Goal: Task Accomplishment & Management: Manage account settings

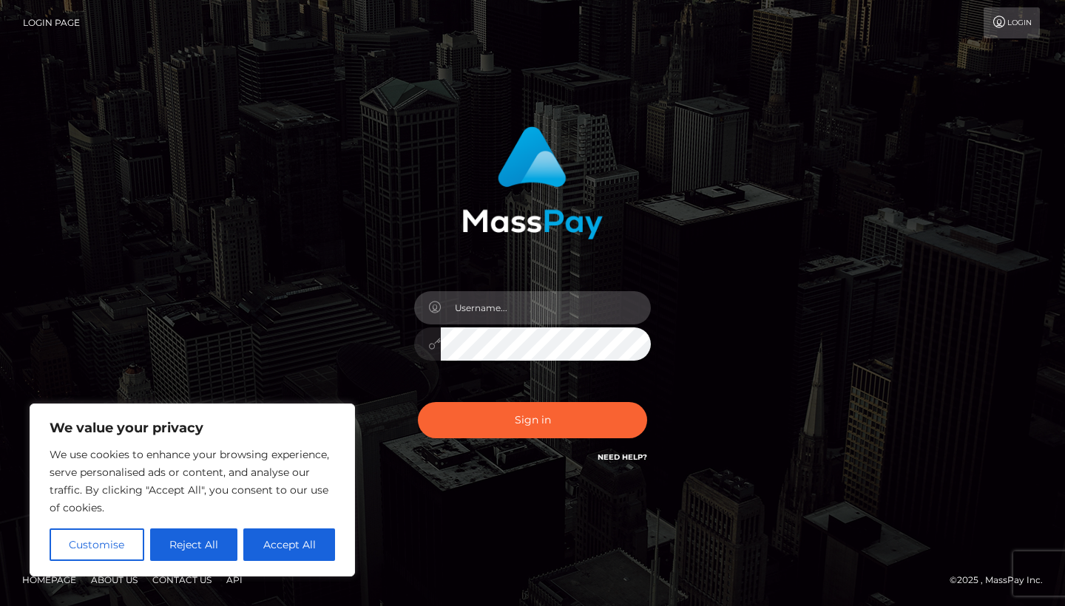
type input "ZDhqZms2eHZkeUBwcml2YXRlcmVsYXkuYXBwbGVpZC5jb20="
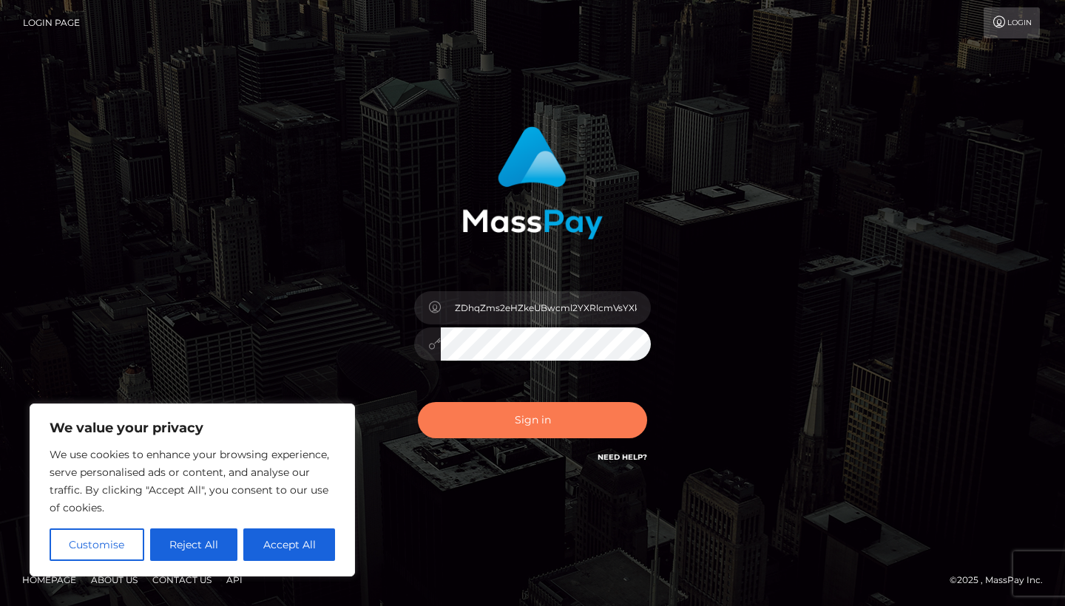
click at [495, 415] on button "Sign in" at bounding box center [532, 420] width 229 height 36
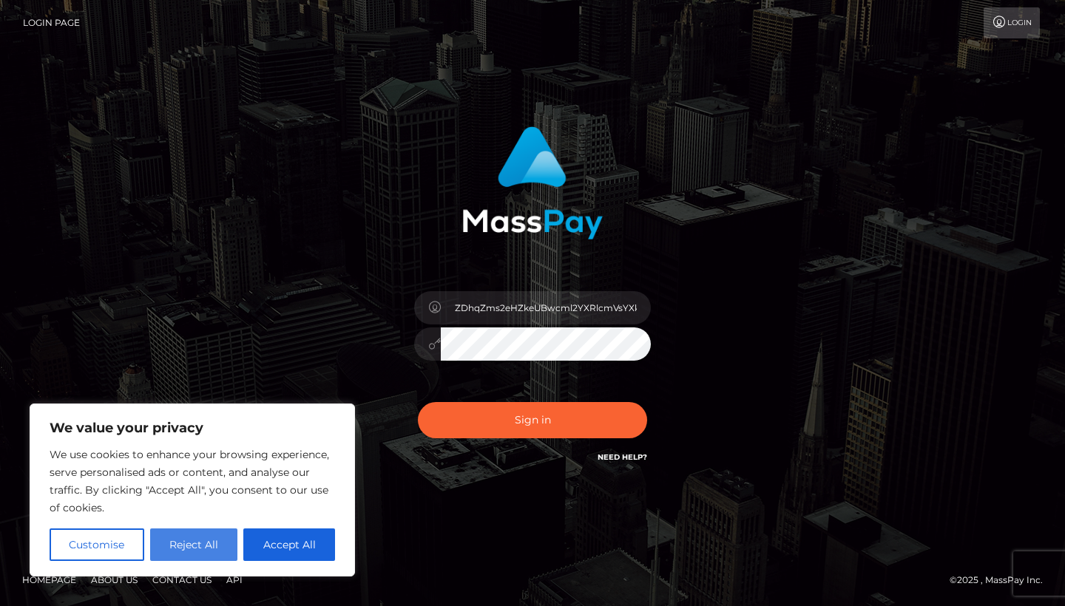
click at [184, 549] on button "Reject All" at bounding box center [194, 545] width 88 height 33
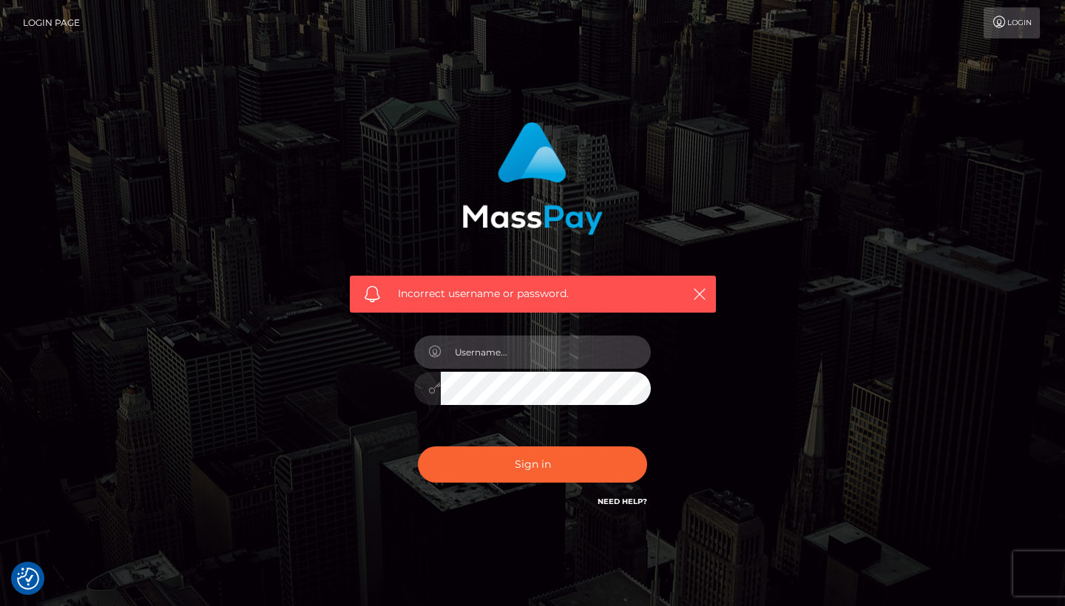
click at [628, 354] on input "text" at bounding box center [546, 352] width 210 height 33
type input "2003-09-30"
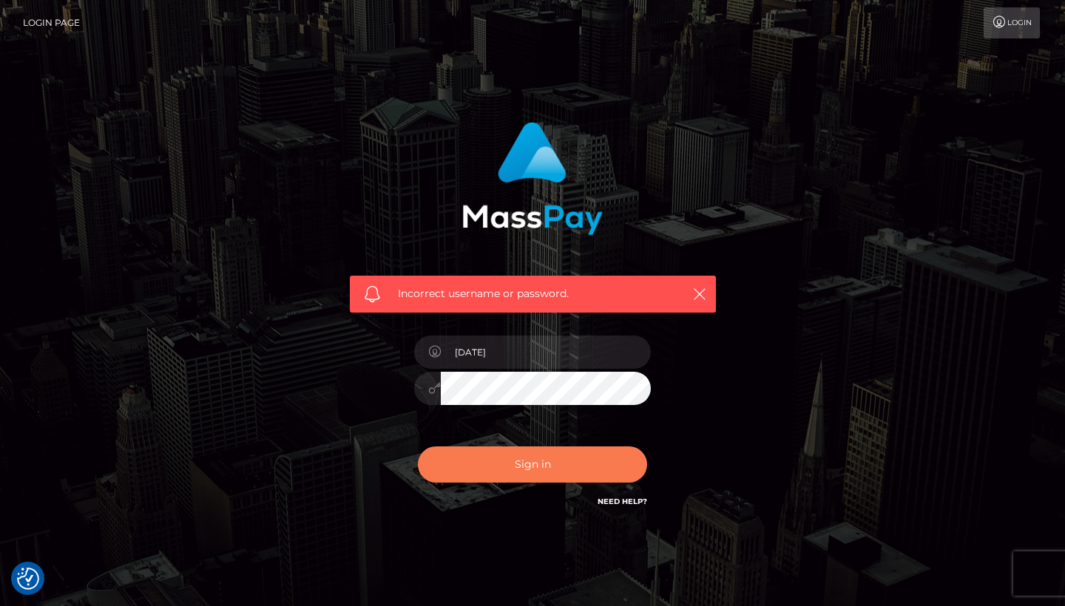
click at [546, 461] on button "Sign in" at bounding box center [532, 465] width 229 height 36
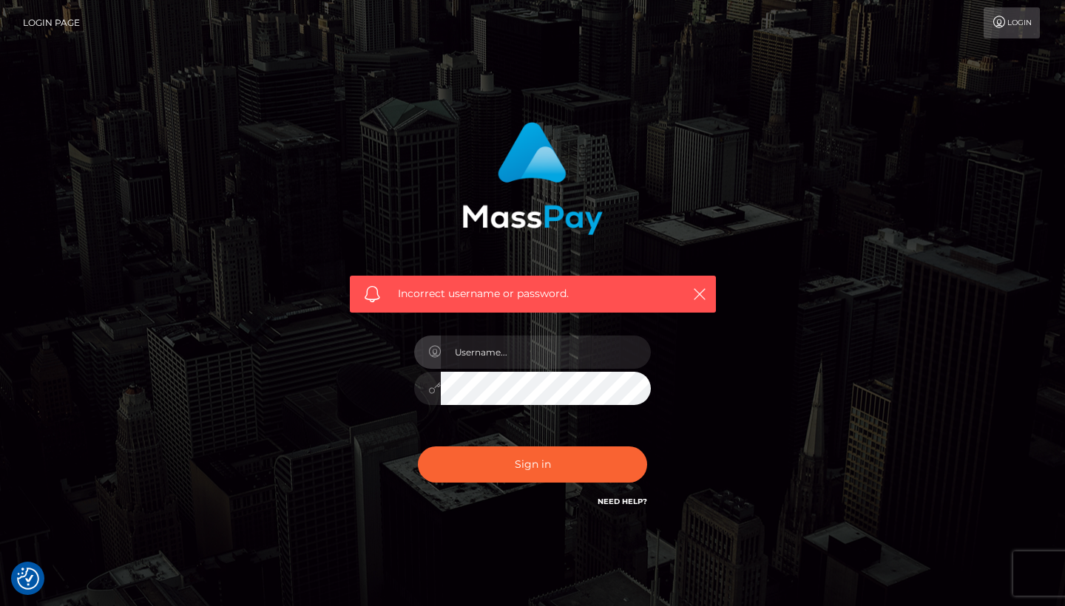
click at [627, 508] on div "Need Help?" at bounding box center [622, 504] width 50 height 18
click at [626, 498] on link "Need Help?" at bounding box center [622, 502] width 50 height 10
click at [1019, 10] on link "Login" at bounding box center [1011, 22] width 56 height 31
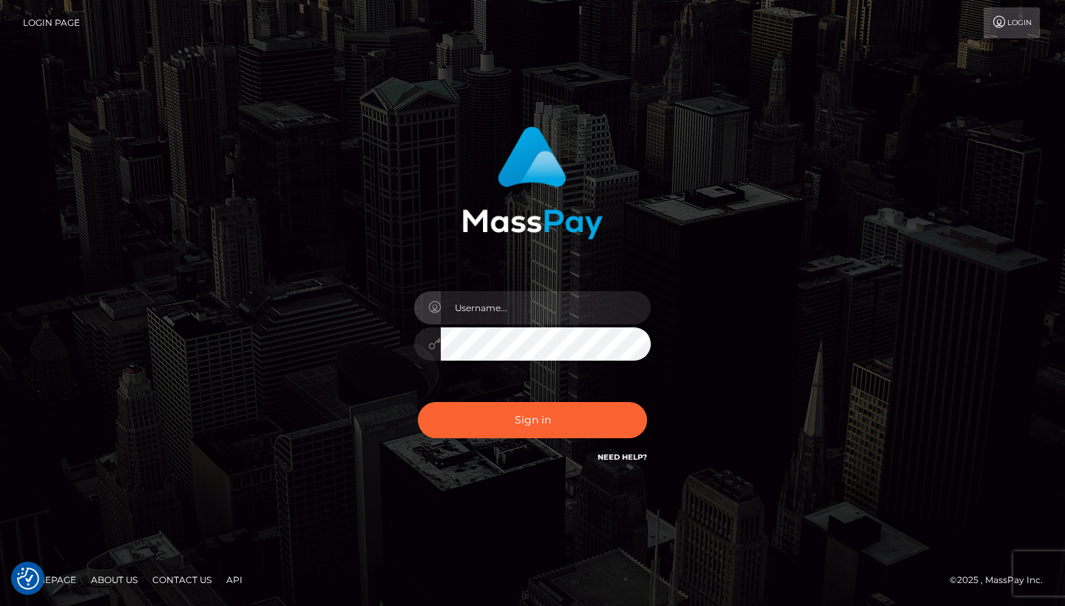
click at [627, 311] on input "text" at bounding box center [546, 307] width 210 height 33
click at [643, 306] on input "text" at bounding box center [546, 307] width 210 height 33
click at [632, 308] on input "text" at bounding box center [546, 307] width 210 height 33
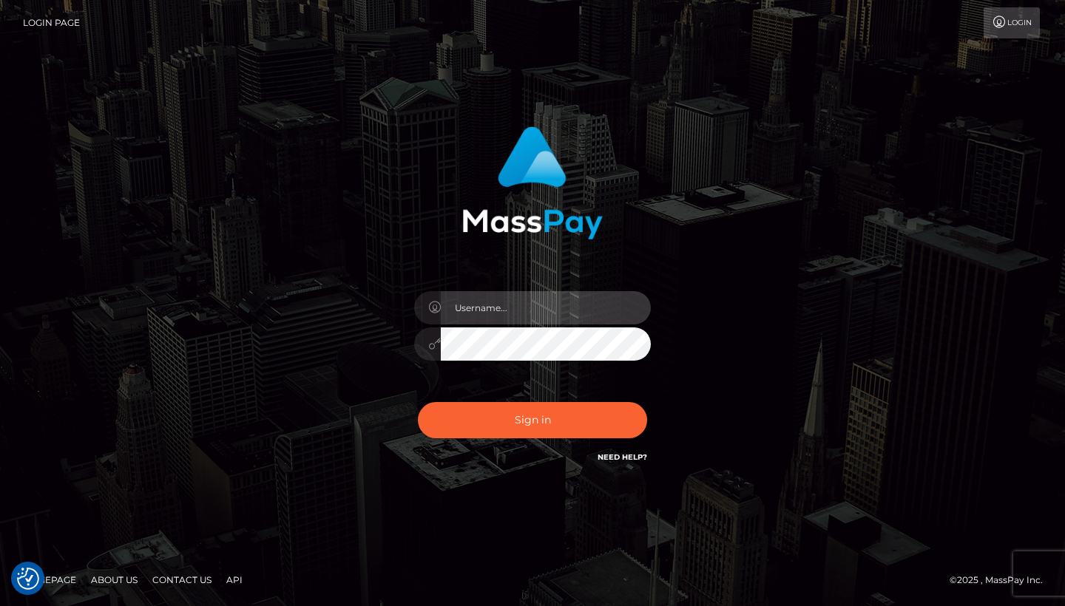
type input "d8jfk6xvdy@privaterelay.appleid.com"
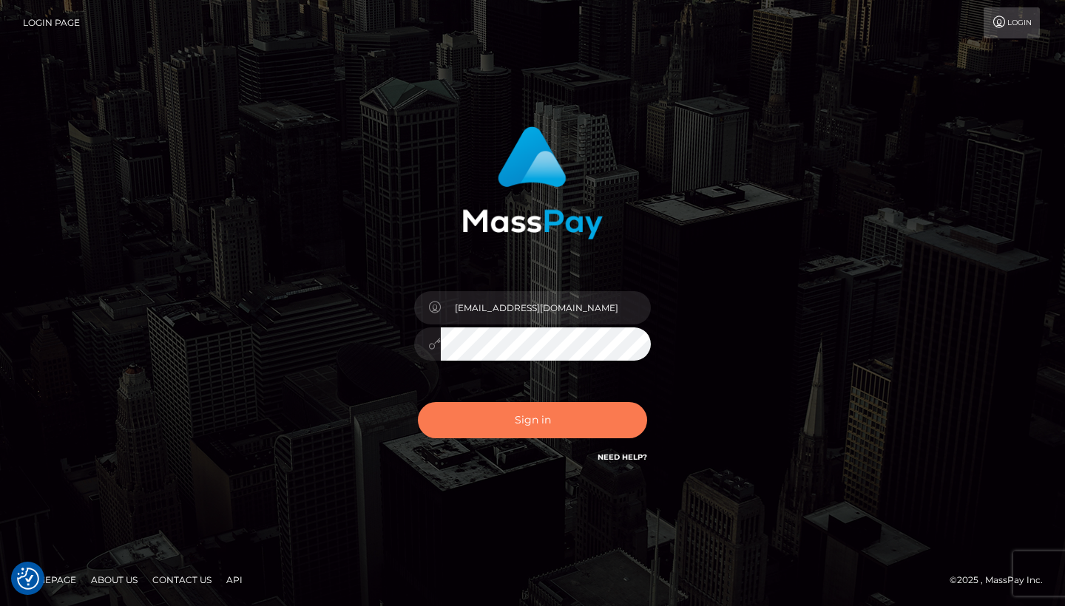
click at [549, 402] on button "Sign in" at bounding box center [532, 420] width 229 height 36
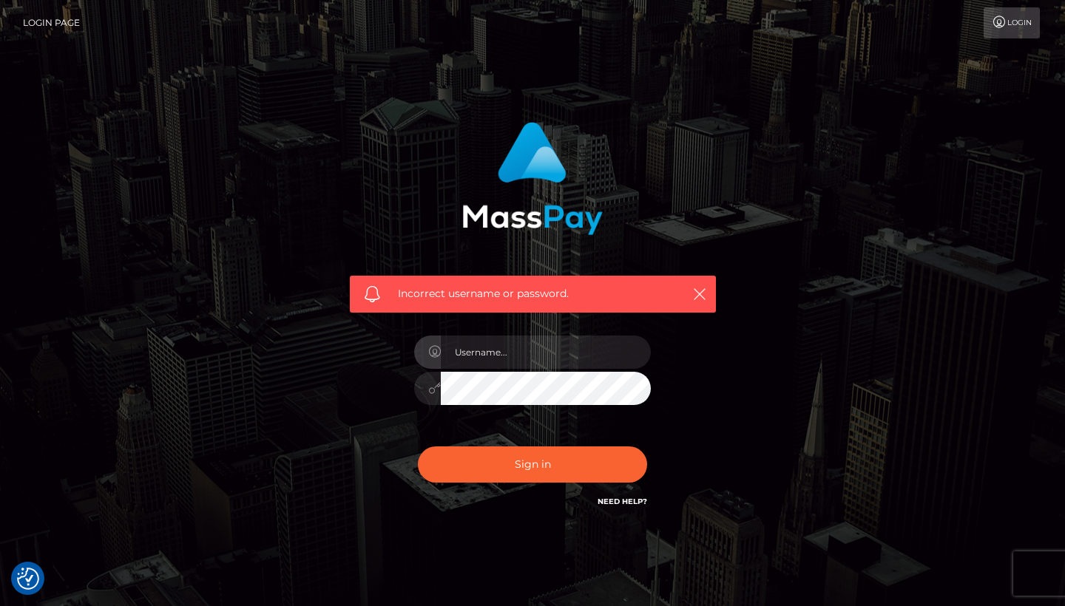
click at [742, 490] on div "Incorrect username or password." at bounding box center [532, 323] width 843 height 425
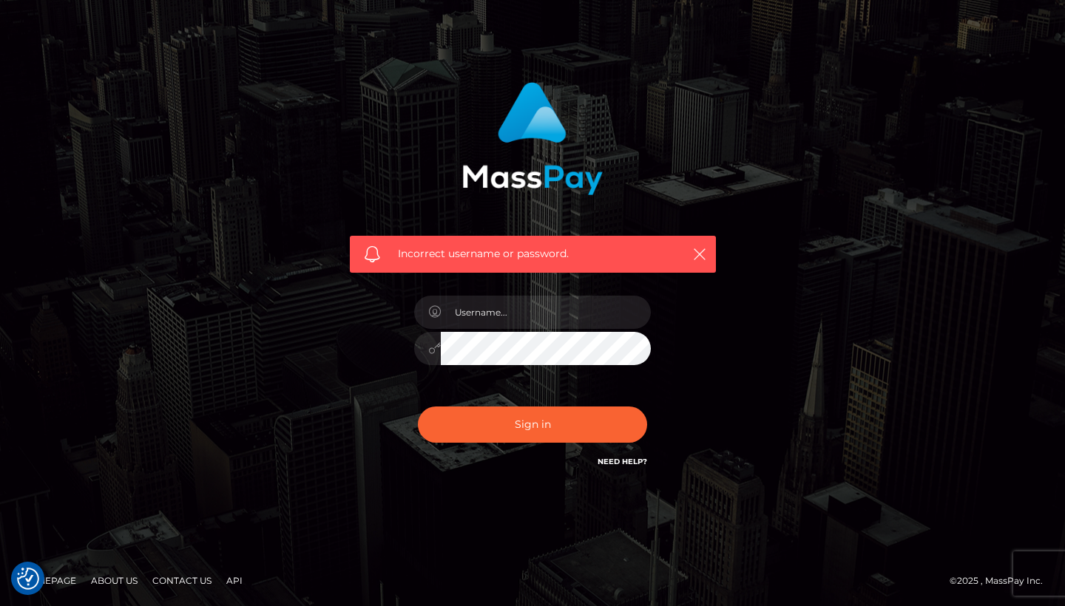
scroll to position [39, 0]
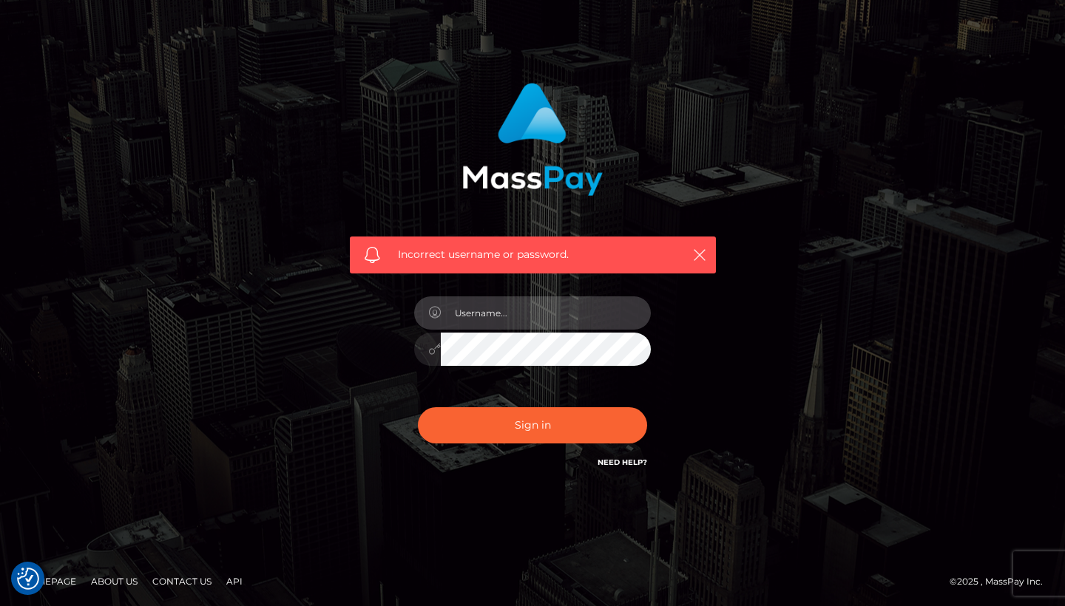
click at [481, 312] on input "text" at bounding box center [546, 313] width 210 height 33
click at [819, 278] on div "Incorrect username or password." at bounding box center [532, 284] width 843 height 425
click at [176, 578] on link "Contact Us" at bounding box center [181, 581] width 71 height 23
click at [569, 304] on input "text" at bounding box center [546, 313] width 210 height 33
